Goal: Transaction & Acquisition: Purchase product/service

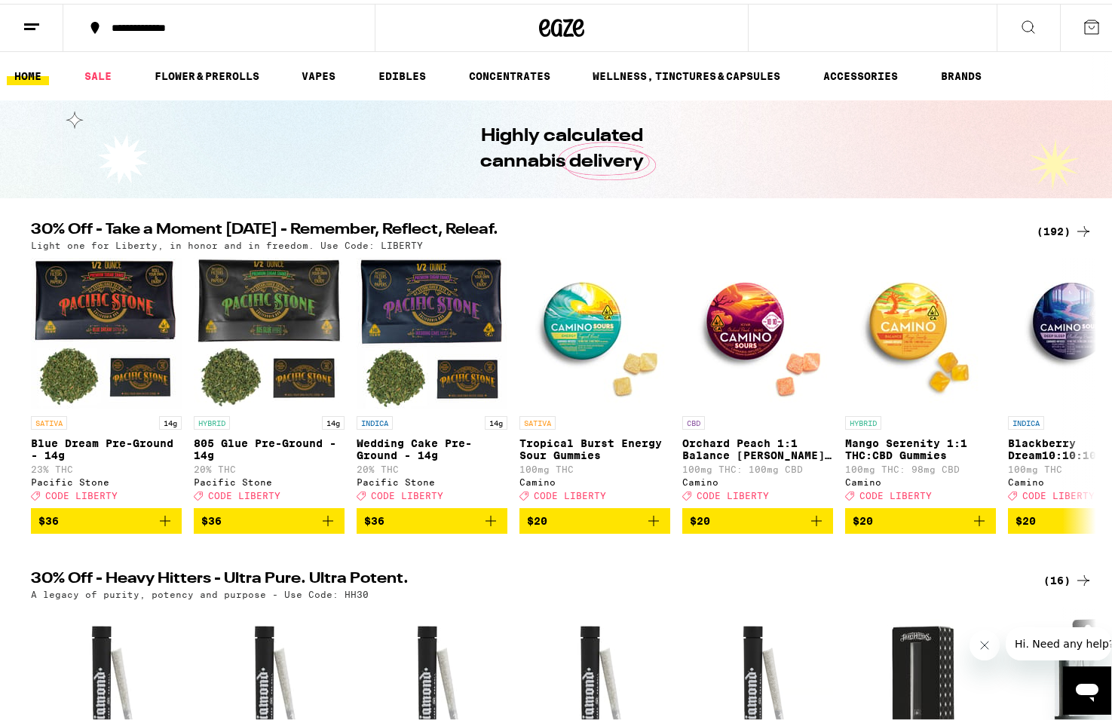
drag, startPoint x: 93, startPoint y: 68, endPoint x: 103, endPoint y: 33, distance: 36.0
click at [93, 68] on link "SALE" at bounding box center [98, 72] width 42 height 18
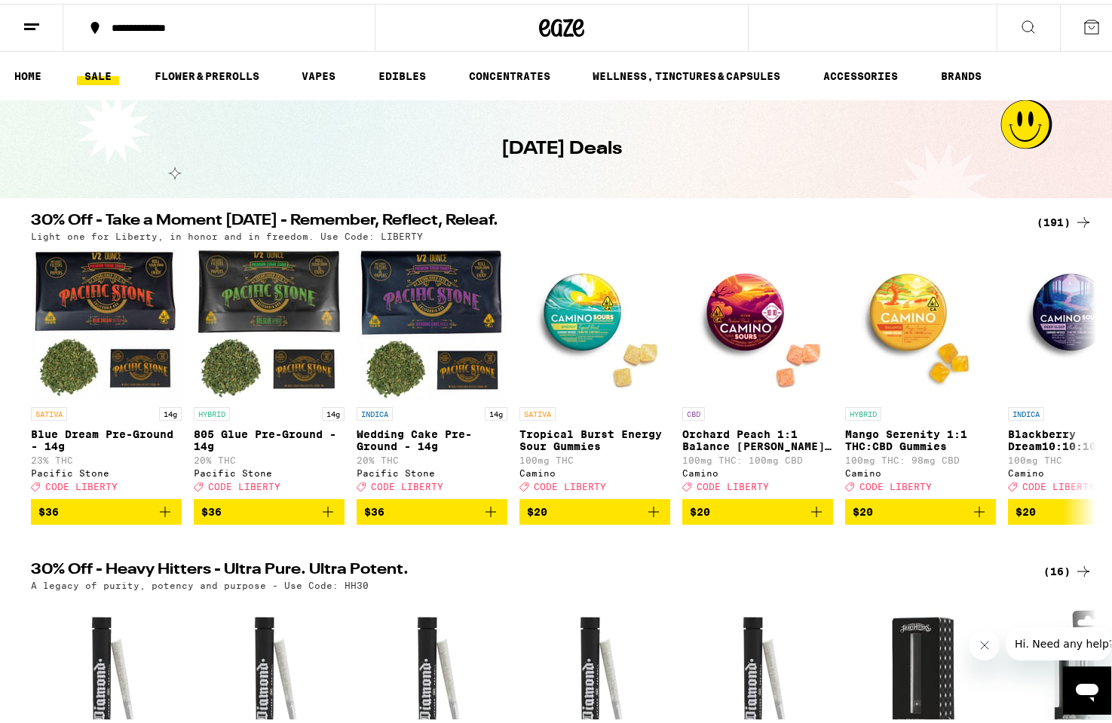
click at [326, 61] on ul "HOME SALE FLOWER & PREROLLS VAPES EDIBLES CONCENTRATES WELLNESS, TINCTURES & CA…" at bounding box center [561, 72] width 1123 height 48
click at [329, 75] on link "VAPES" at bounding box center [318, 72] width 49 height 18
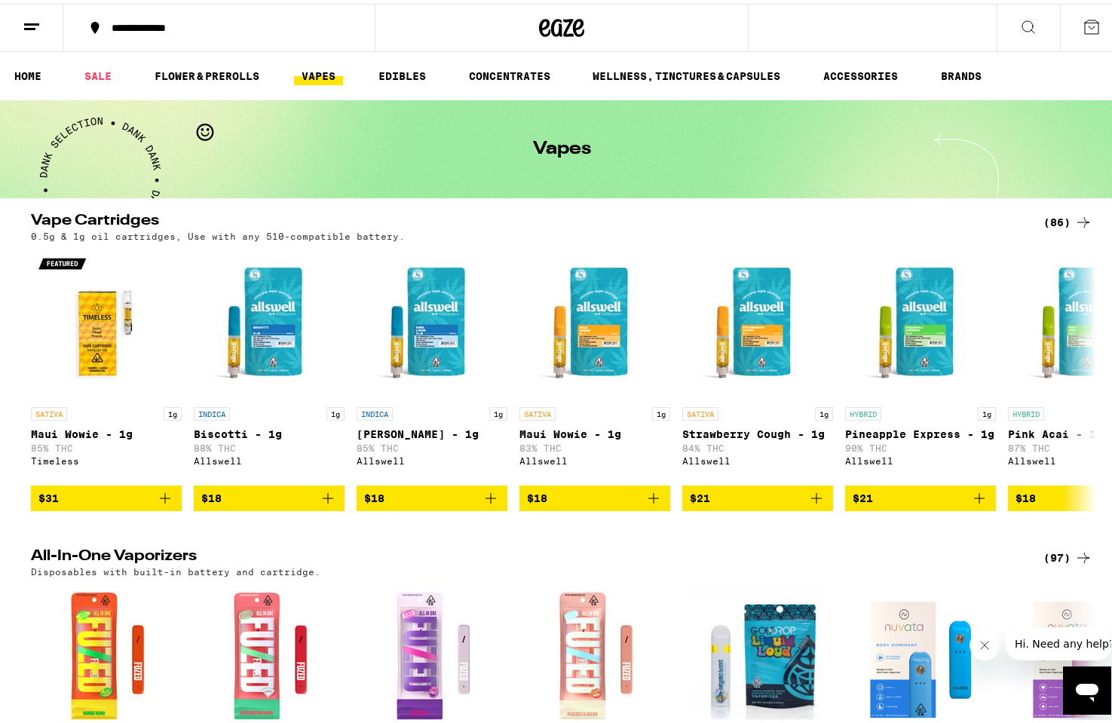
click at [1078, 213] on icon at bounding box center [1083, 219] width 18 height 18
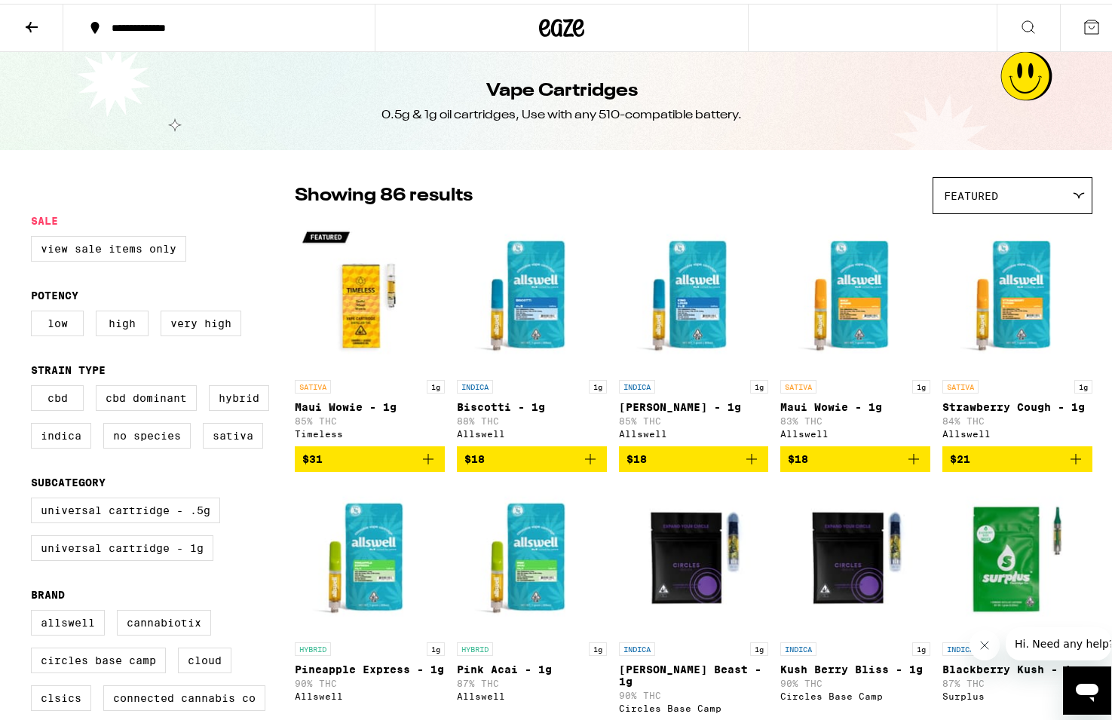
click at [1039, 178] on div "Featured" at bounding box center [1012, 191] width 158 height 35
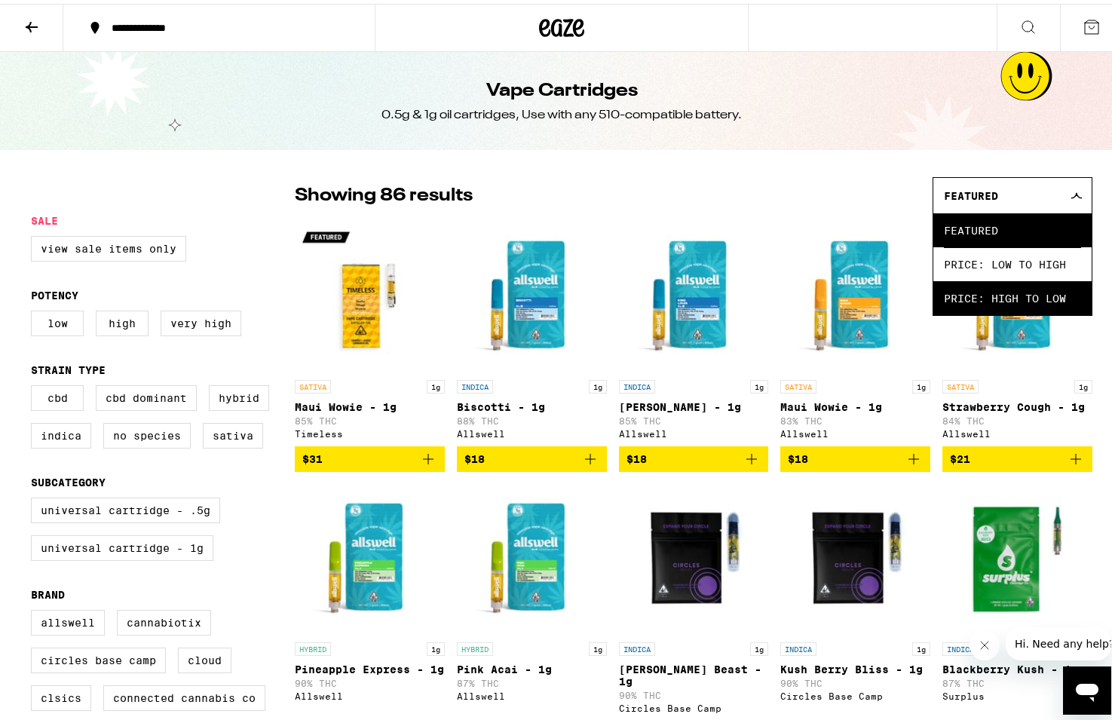
click at [1041, 305] on span "Price: High to Low" at bounding box center [1012, 294] width 137 height 34
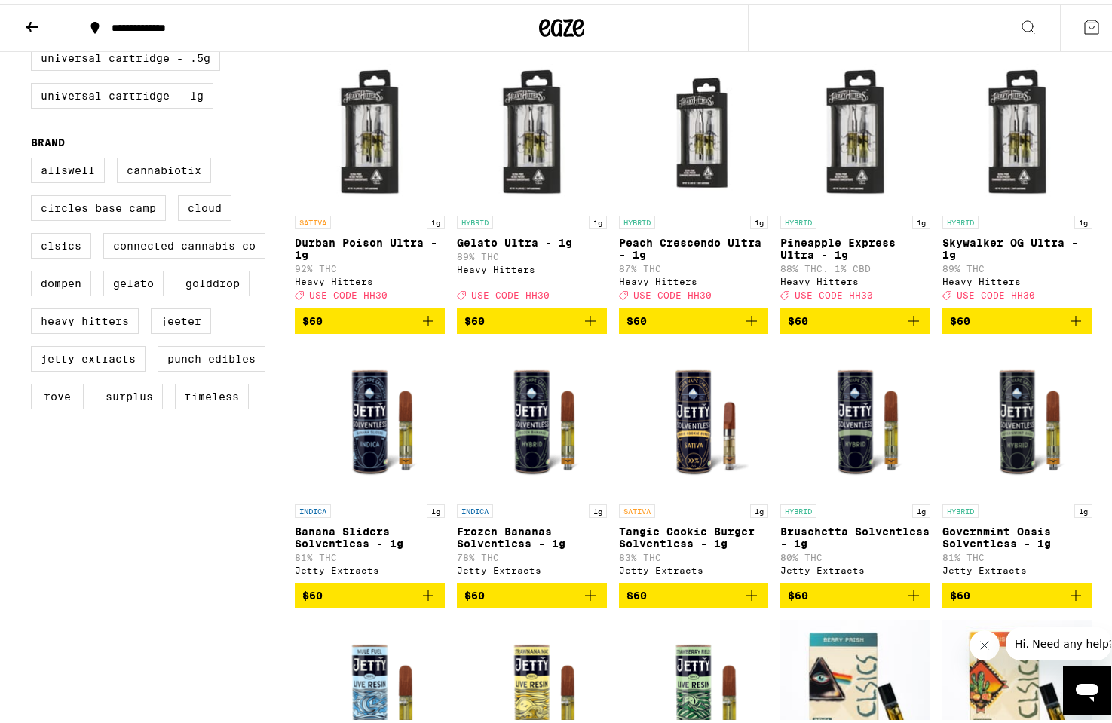
scroll to position [446, 0]
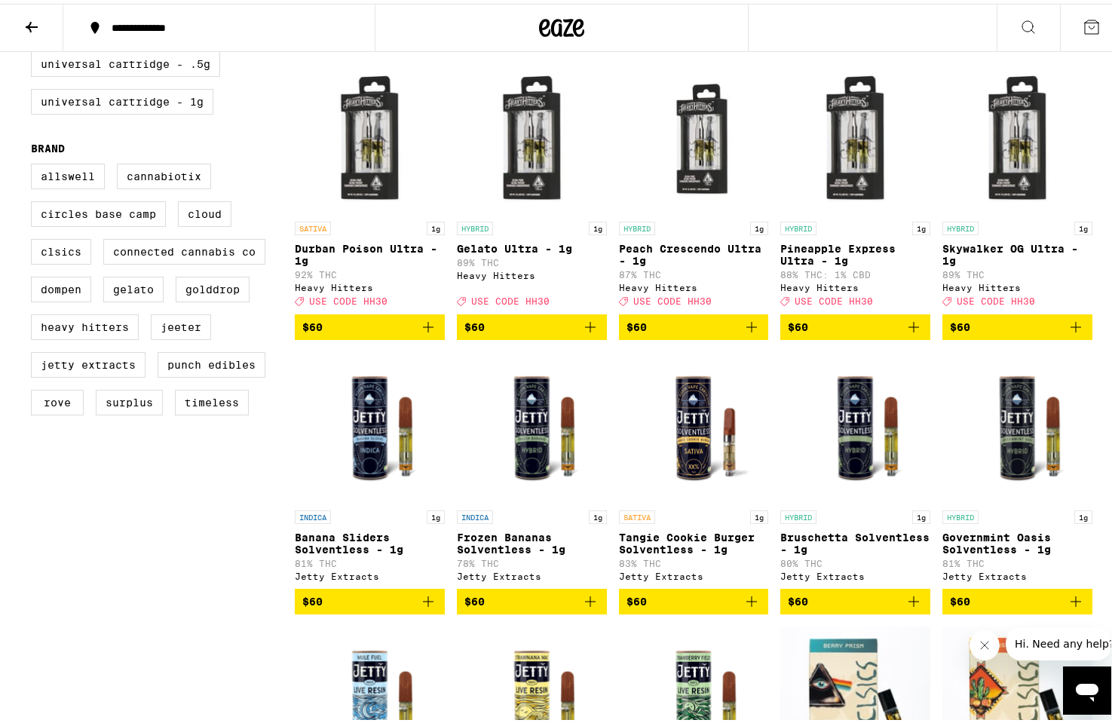
click at [531, 303] on span "USE CODE HH30" at bounding box center [510, 298] width 78 height 10
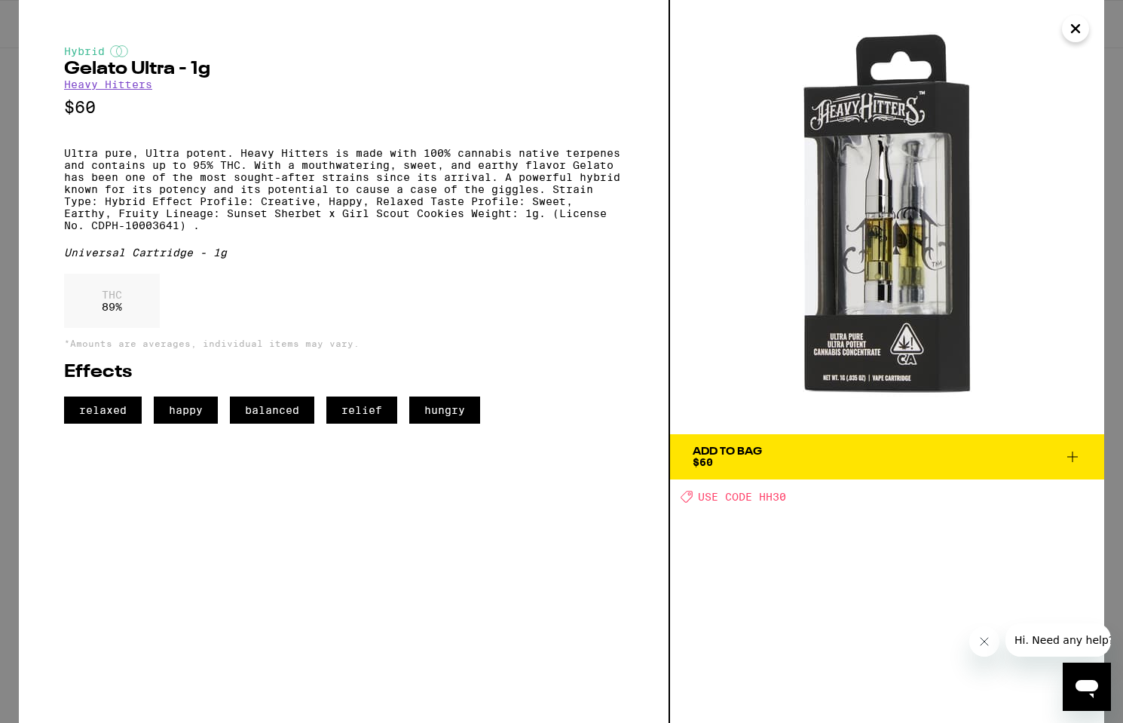
drag, startPoint x: 260, startPoint y: 150, endPoint x: 252, endPoint y: 164, distance: 15.9
